Goal: Information Seeking & Learning: Learn about a topic

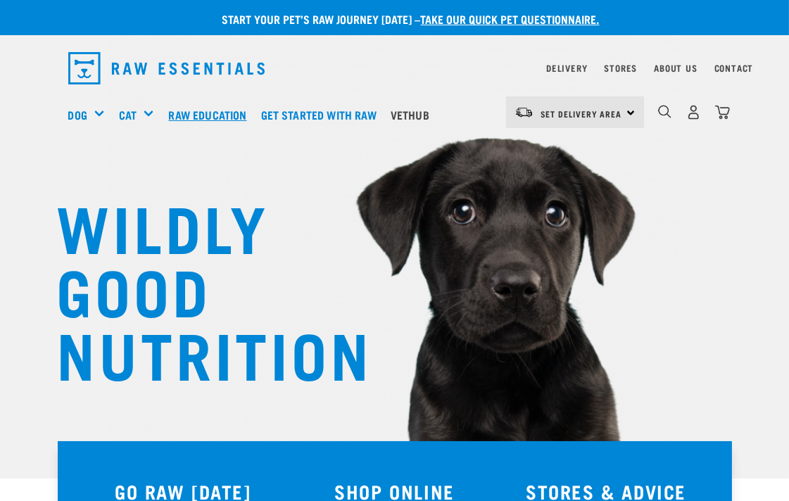
click at [221, 111] on link "Raw Education" at bounding box center [211, 115] width 92 height 56
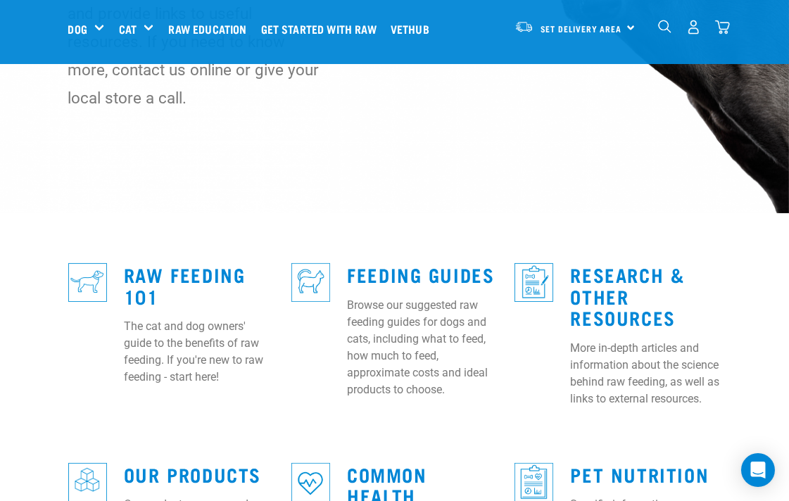
scroll to position [391, 0]
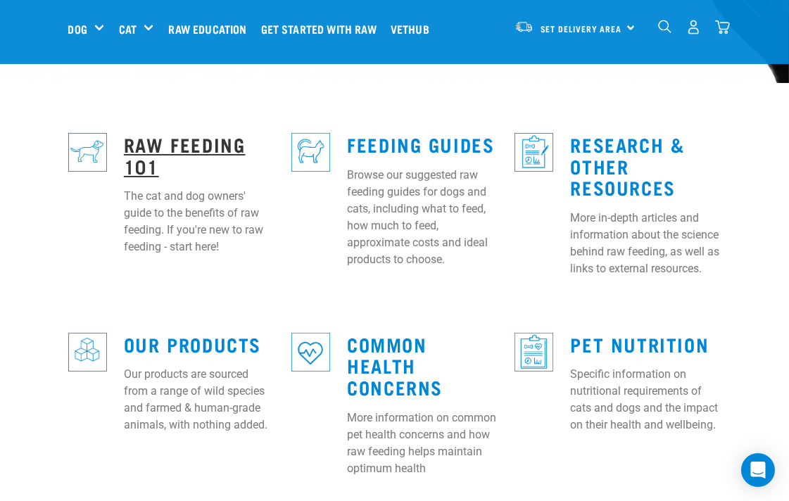
click at [223, 139] on link "Raw Feeding 101" at bounding box center [185, 155] width 122 height 32
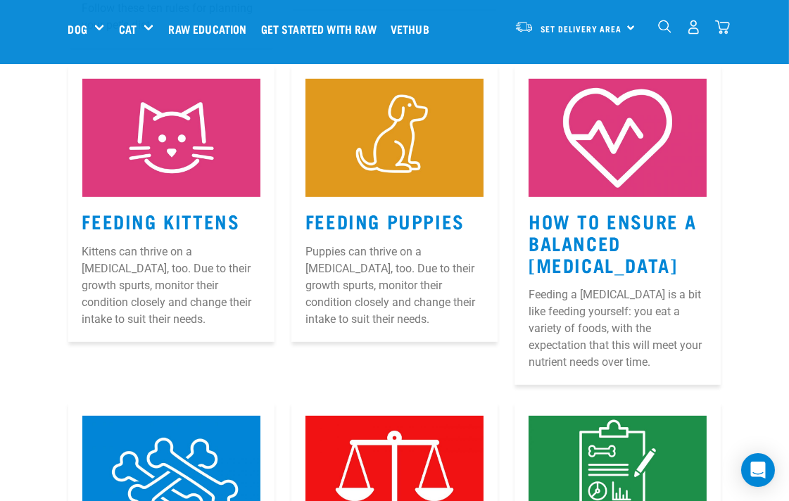
scroll to position [1016, 0]
